Goal: Task Accomplishment & Management: Use online tool/utility

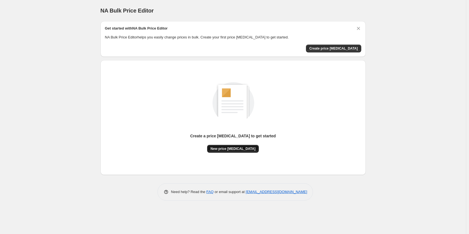
click at [236, 148] on span "New price change job" at bounding box center [232, 149] width 45 height 4
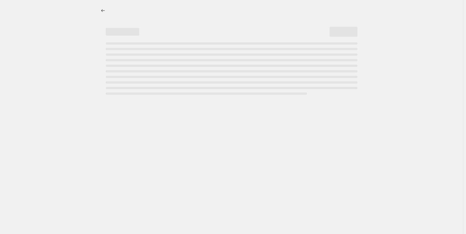
select select "percentage"
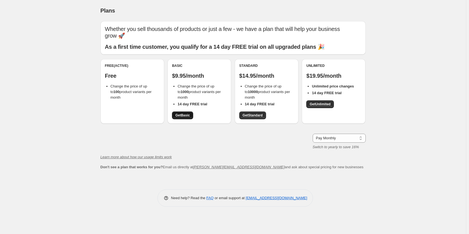
click at [189, 116] on span "Get Basic" at bounding box center [182, 115] width 15 height 4
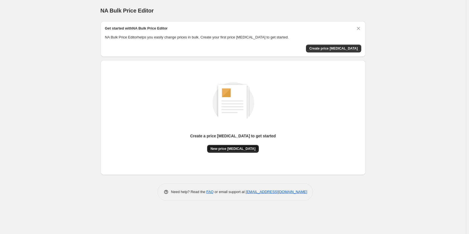
click at [240, 151] on span "New price change job" at bounding box center [232, 149] width 45 height 4
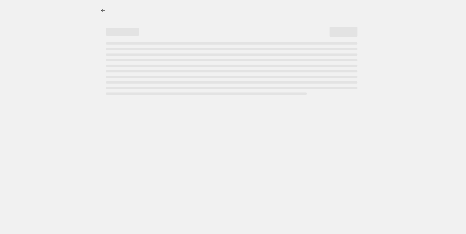
select select "percentage"
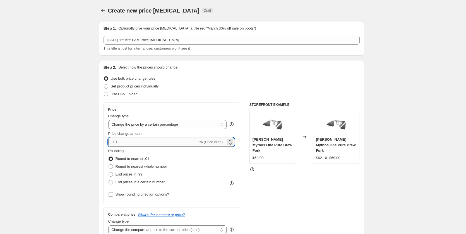
click at [168, 142] on input "-10" at bounding box center [153, 142] width 90 height 9
drag, startPoint x: 114, startPoint y: 144, endPoint x: 155, endPoint y: 141, distance: 40.8
click at [155, 141] on input "-10" at bounding box center [153, 142] width 90 height 9
type input "-20"
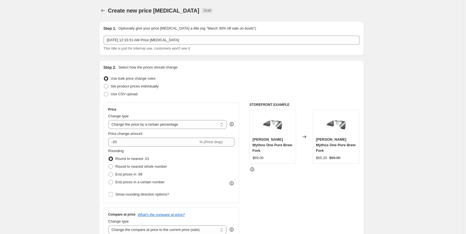
scroll to position [28, 0]
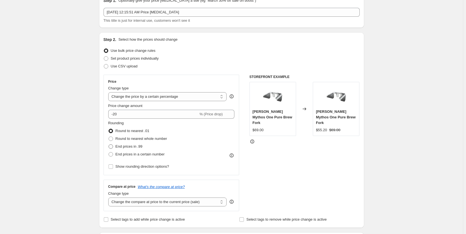
click at [137, 143] on label "End prices in .99" at bounding box center [125, 147] width 34 height 8
click at [109, 145] on input "End prices in .99" at bounding box center [109, 145] width 0 height 0
radio input "true"
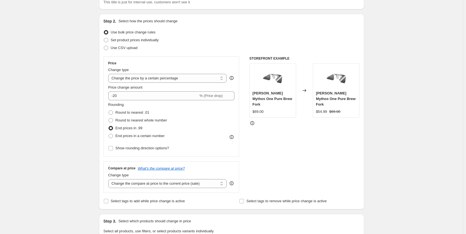
scroll to position [56, 0]
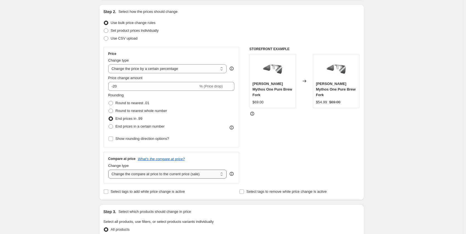
click at [158, 177] on select "Change the compare at price to the current price (sale) Change the compare at p…" at bounding box center [167, 174] width 119 height 9
select select "no_change"
click at [109, 170] on select "Change the compare at price to the current price (sale) Change the compare at p…" at bounding box center [167, 174] width 119 height 9
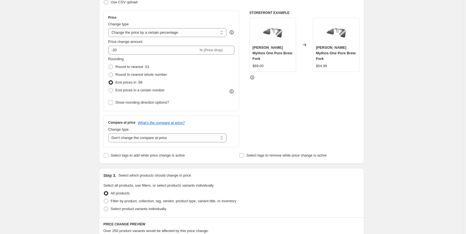
scroll to position [84, 0]
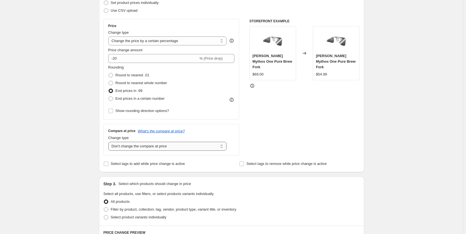
click at [166, 148] on select "Change the compare at price to the current price (sale) Change the compare at p…" at bounding box center [167, 146] width 119 height 9
click at [109, 142] on select "Change the compare at price to the current price (sale) Change the compare at p…" at bounding box center [167, 146] width 119 height 9
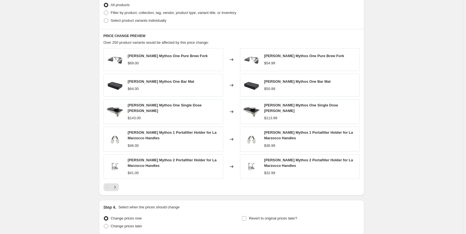
scroll to position [327, 0]
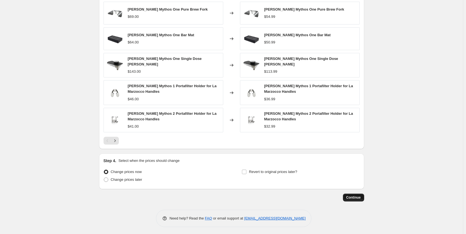
click at [355, 196] on span "Continue" at bounding box center [353, 198] width 15 height 4
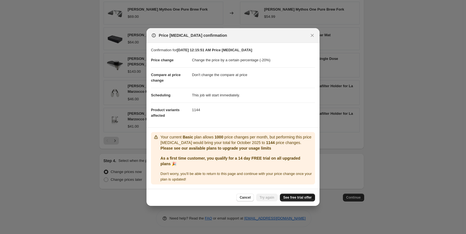
click at [300, 198] on span "See free trial offer" at bounding box center [297, 198] width 28 height 4
click at [268, 199] on span "Try again" at bounding box center [266, 198] width 15 height 4
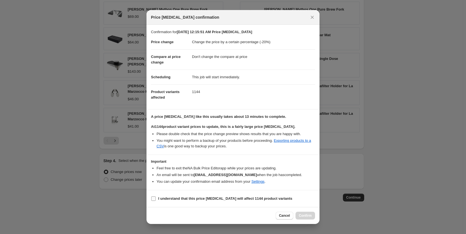
click at [235, 201] on b "I understand that this price change job will affect 1144 product variants" at bounding box center [225, 199] width 134 height 4
click at [156, 201] on input "I understand that this price change job will affect 1144 product variants" at bounding box center [153, 199] width 4 height 4
checkbox input "true"
click at [300, 215] on span "Confirm" at bounding box center [305, 216] width 13 height 4
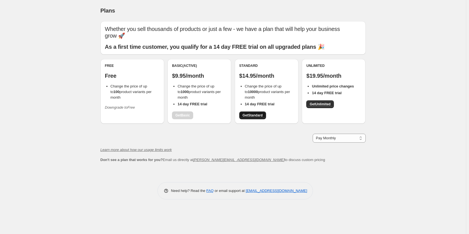
click at [260, 116] on span "Get Standard" at bounding box center [252, 115] width 20 height 4
